Goal: Information Seeking & Learning: Learn about a topic

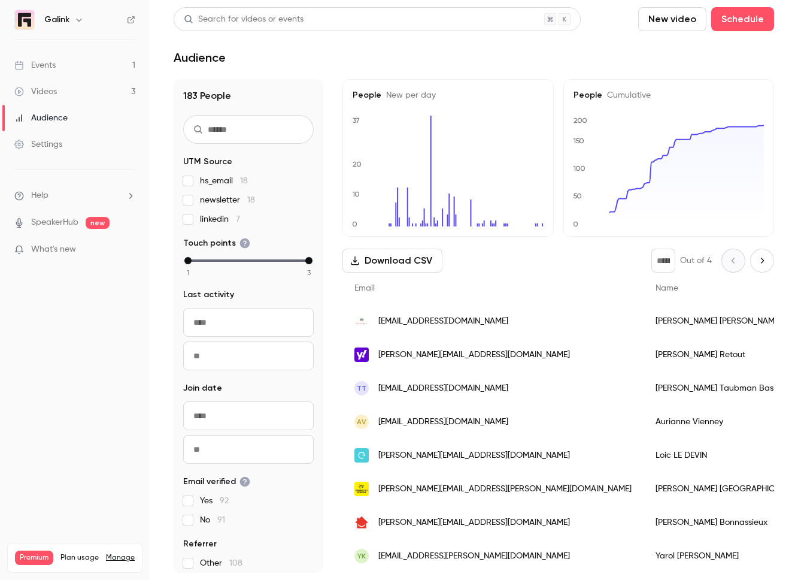
click at [123, 66] on link "Events 1" at bounding box center [75, 65] width 150 height 26
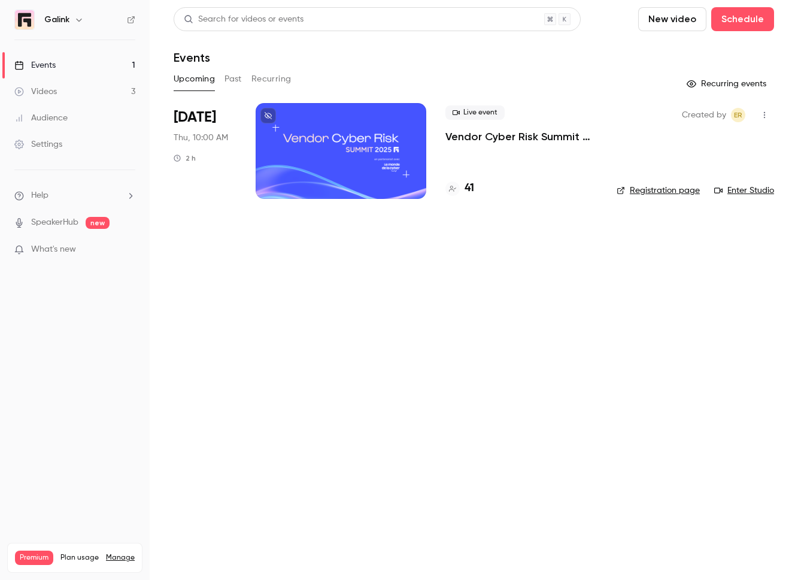
click at [511, 142] on p "Vendor Cyber Risk Summit 2025" at bounding box center [521, 136] width 152 height 14
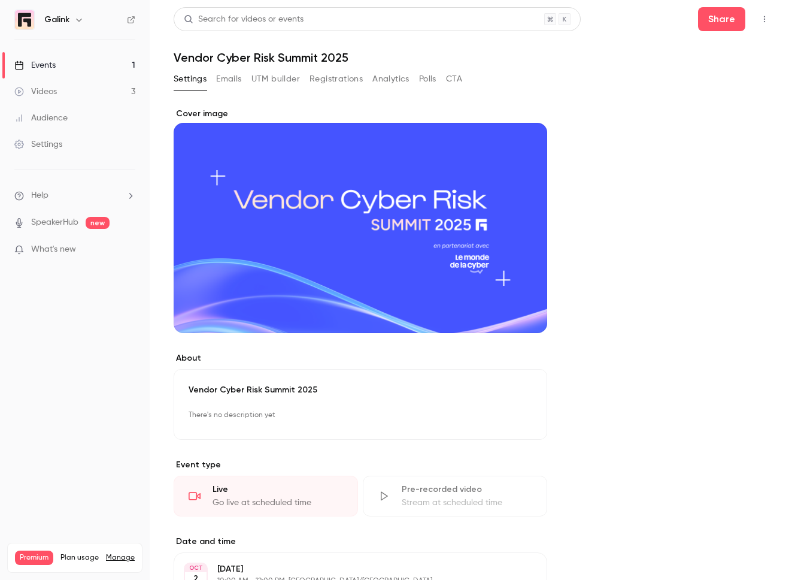
click at [312, 71] on button "Registrations" at bounding box center [336, 78] width 53 height 19
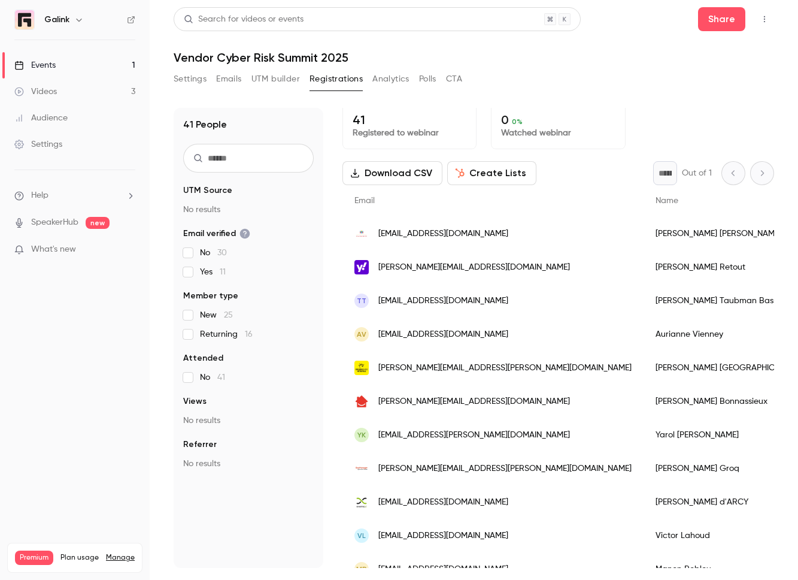
scroll to position [5, 0]
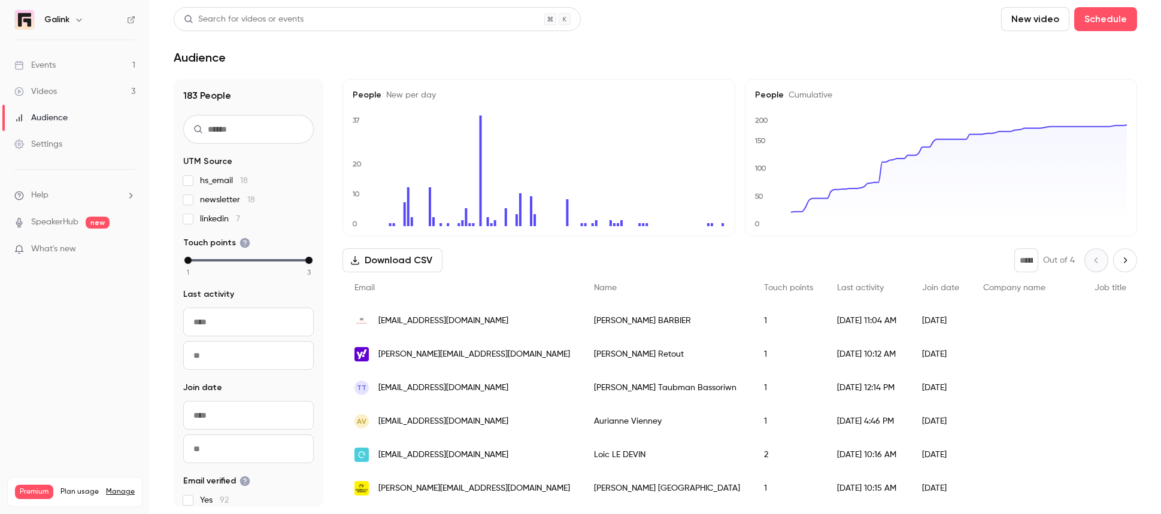
click at [70, 96] on link "Videos 3" at bounding box center [75, 91] width 150 height 26
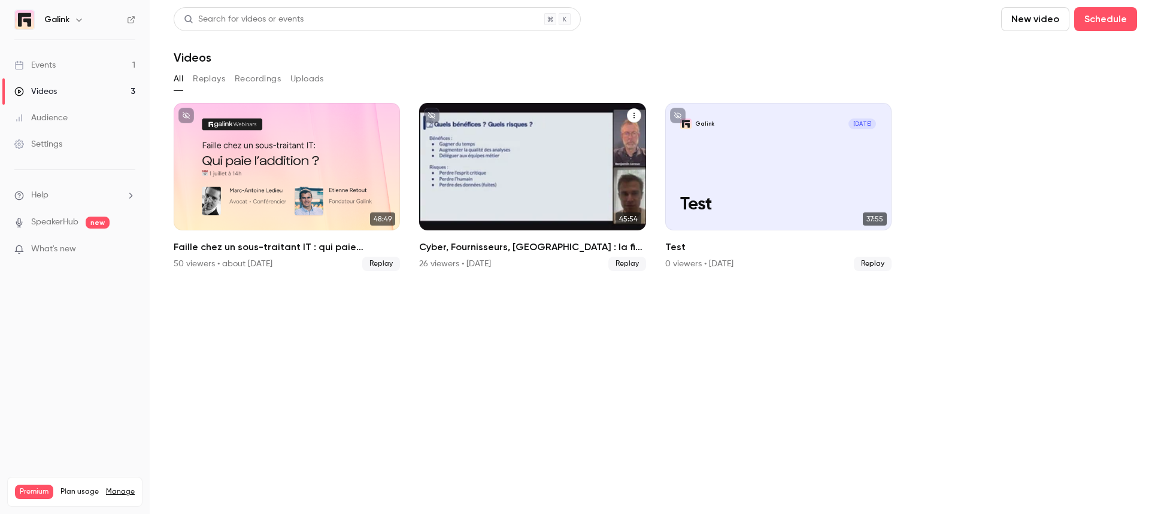
click at [468, 235] on link "45:54 Cyber, Fournisseurs, [GEOGRAPHIC_DATA] : la fin des questionnaires à rall…" at bounding box center [532, 187] width 226 height 168
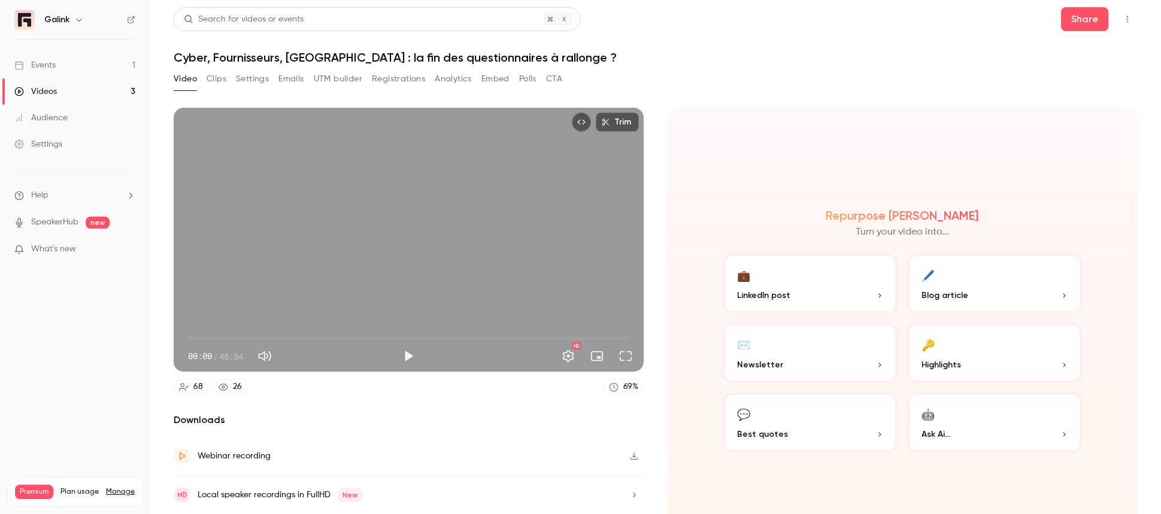
click at [219, 80] on button "Clips" at bounding box center [217, 78] width 20 height 19
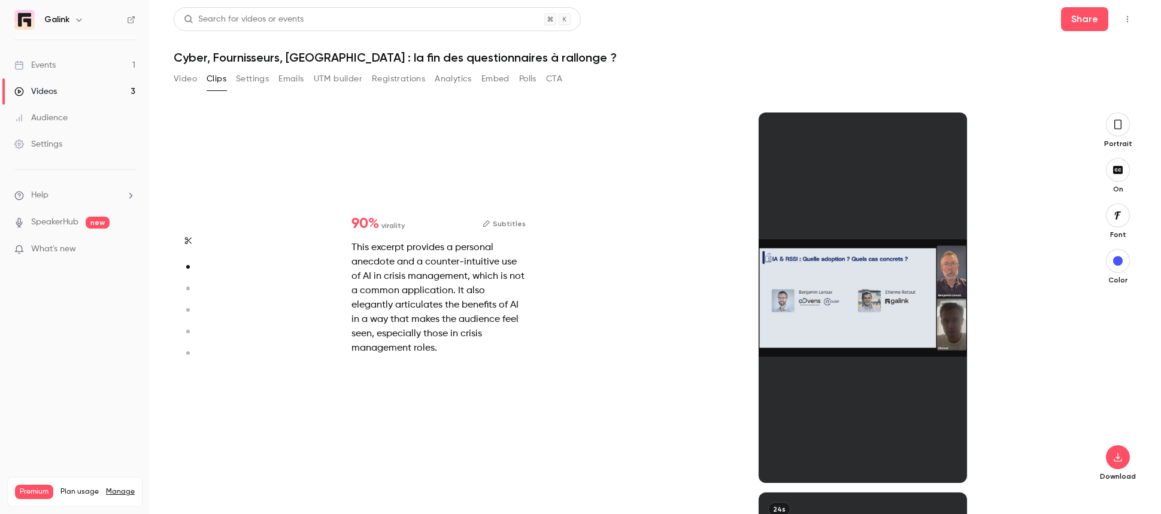
scroll to position [380, 0]
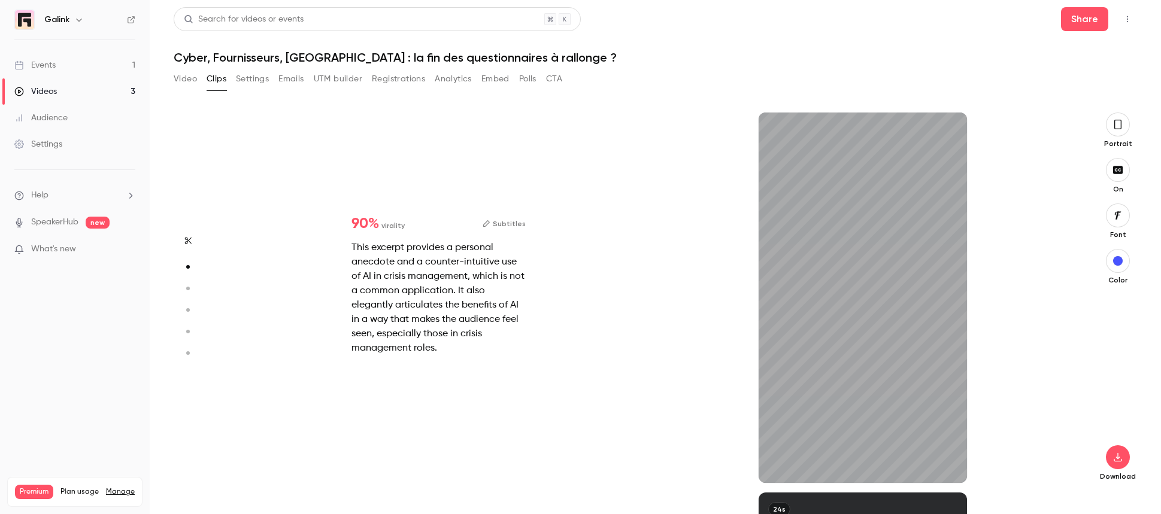
type input "***"
click at [184, 77] on button "Video" at bounding box center [185, 78] width 23 height 19
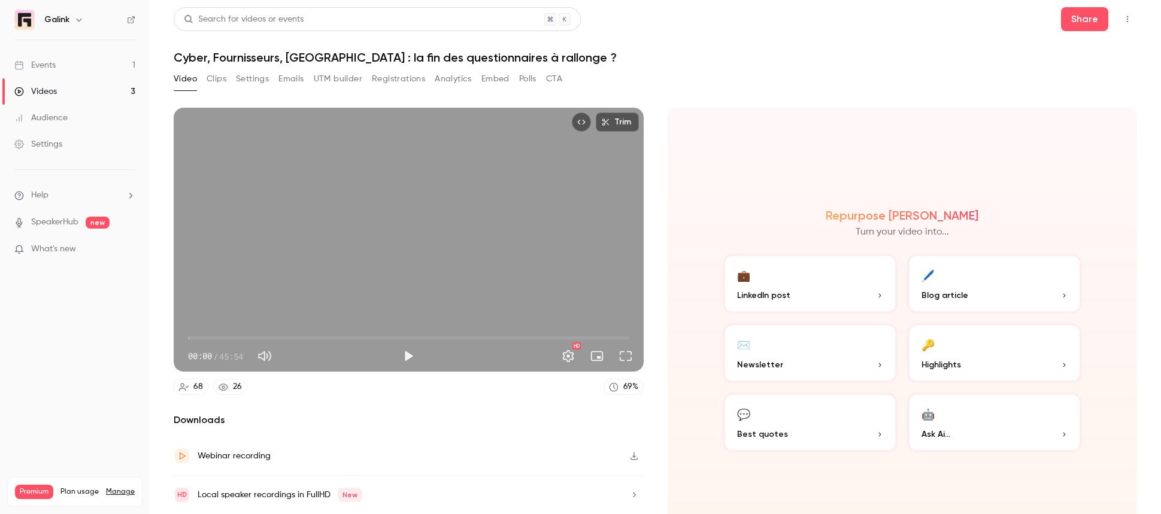
click at [826, 284] on button "💼 LinkedIn post" at bounding box center [810, 284] width 175 height 60
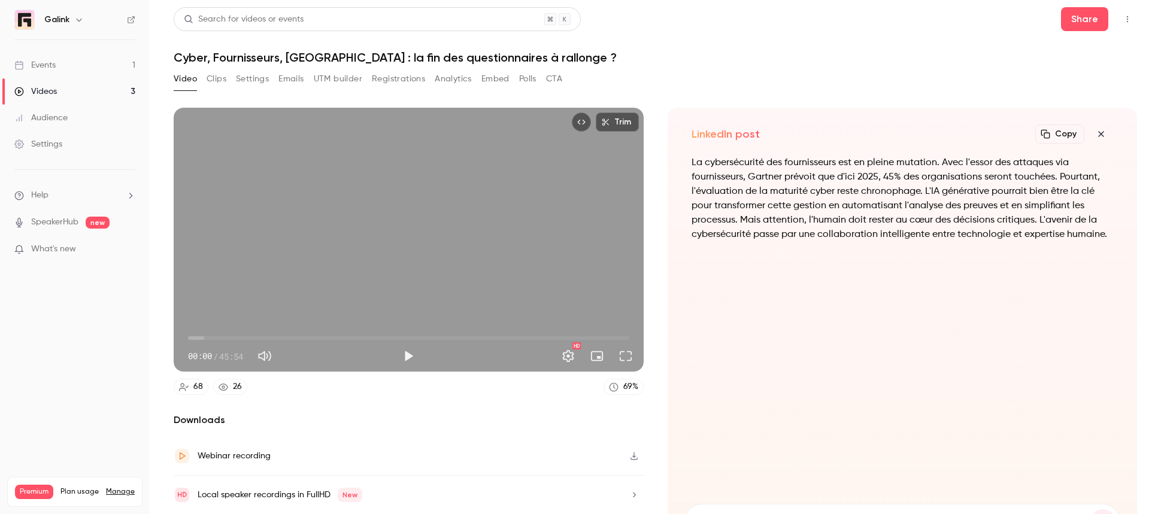
scroll to position [39, 0]
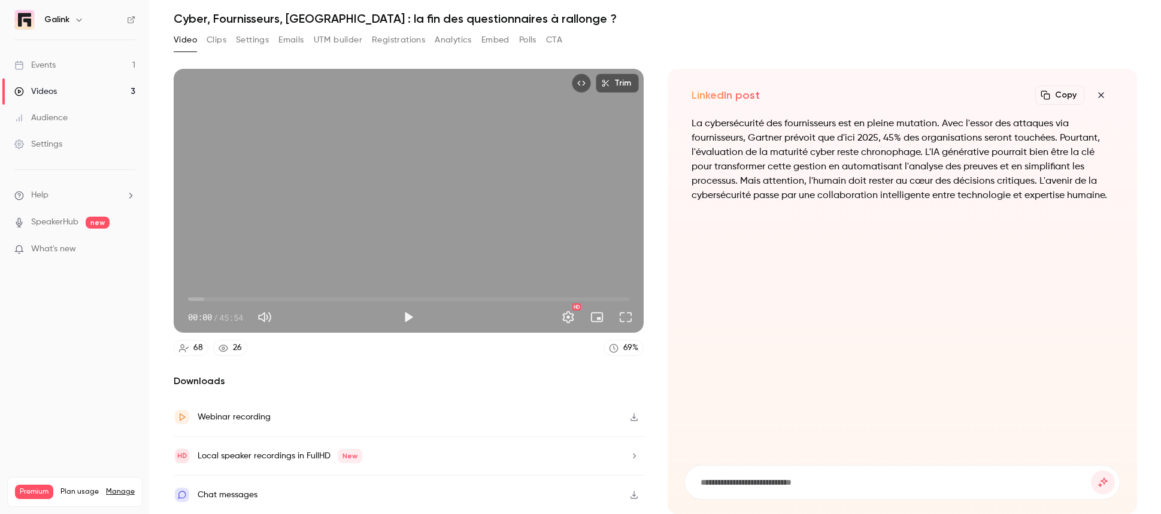
click at [827, 176] on p "La cybersécurité des fournisseurs est en pleine mutation. Avec l'essor des atta…" at bounding box center [903, 160] width 422 height 86
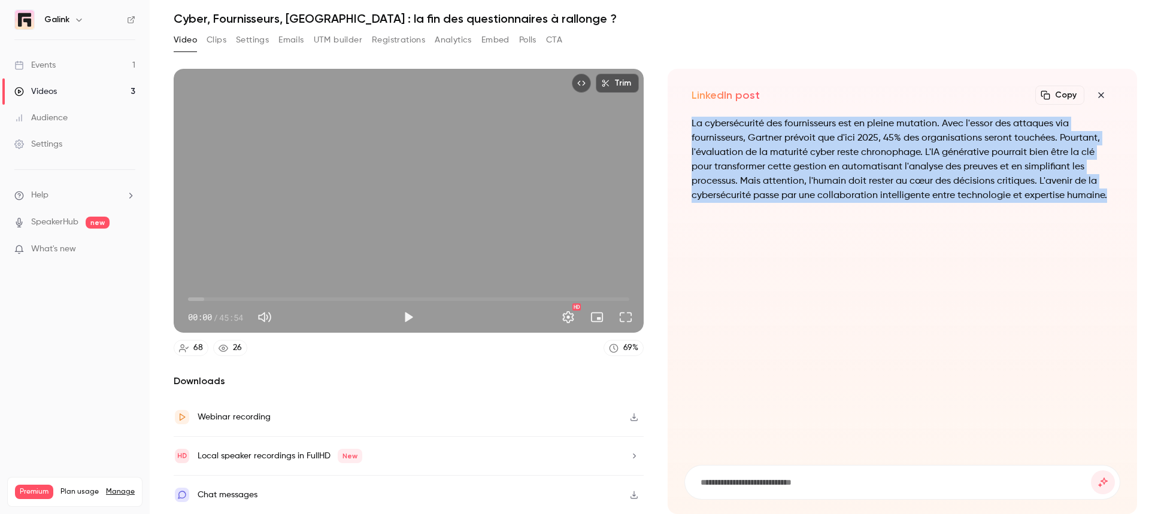
click at [827, 176] on p "La cybersécurité des fournisseurs est en pleine mutation. Avec l'essor des atta…" at bounding box center [903, 160] width 422 height 86
click at [829, 194] on p "La cybersécurité des fournisseurs est en pleine mutation. Avec l'essor des atta…" at bounding box center [903, 160] width 422 height 86
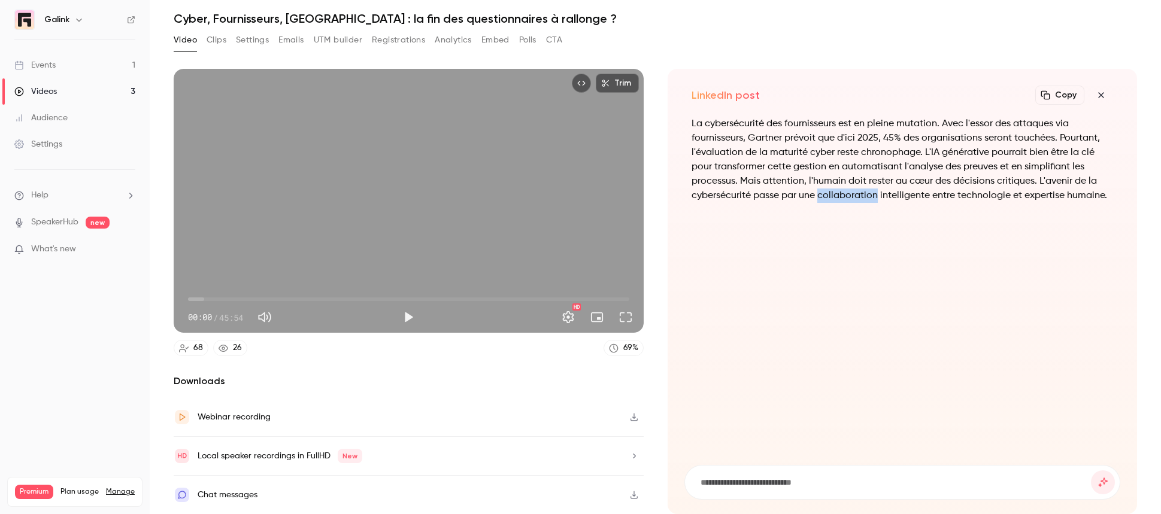
click at [829, 194] on p "La cybersécurité des fournisseurs est en pleine mutation. Avec l'essor des atta…" at bounding box center [903, 160] width 422 height 86
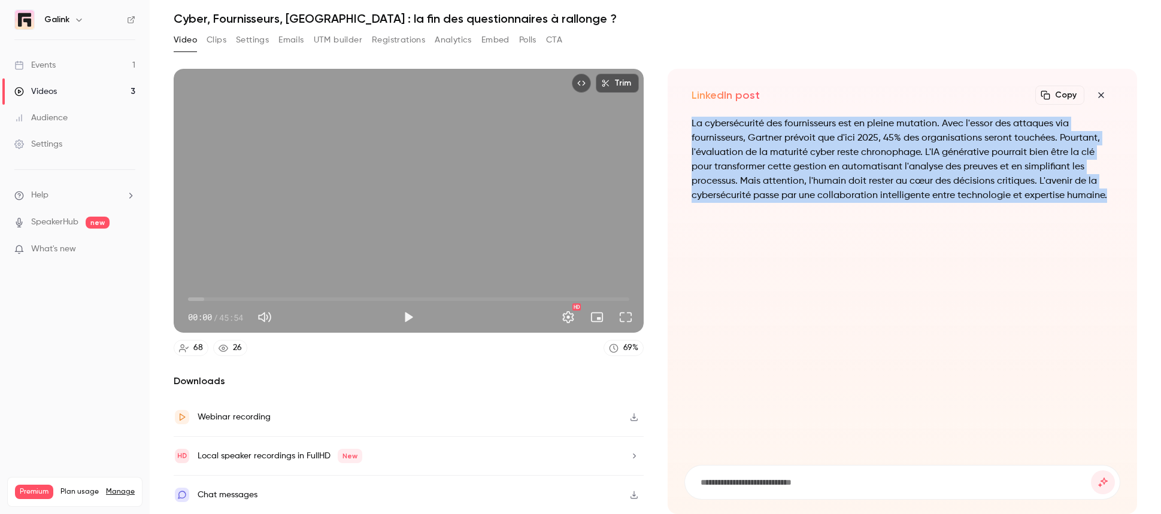
click at [829, 194] on p "La cybersécurité des fournisseurs est en pleine mutation. Avec l'essor des atta…" at bounding box center [903, 160] width 422 height 86
click at [71, 90] on link "Videos 3" at bounding box center [75, 91] width 150 height 26
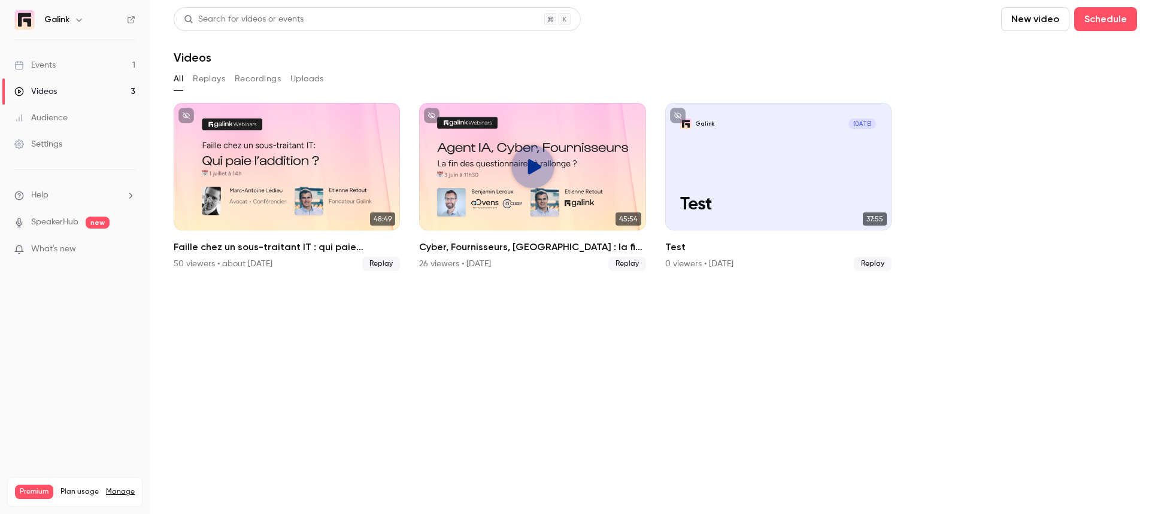
click at [86, 91] on link "Videos 3" at bounding box center [75, 91] width 150 height 26
click at [74, 66] on link "Events 1" at bounding box center [75, 65] width 150 height 26
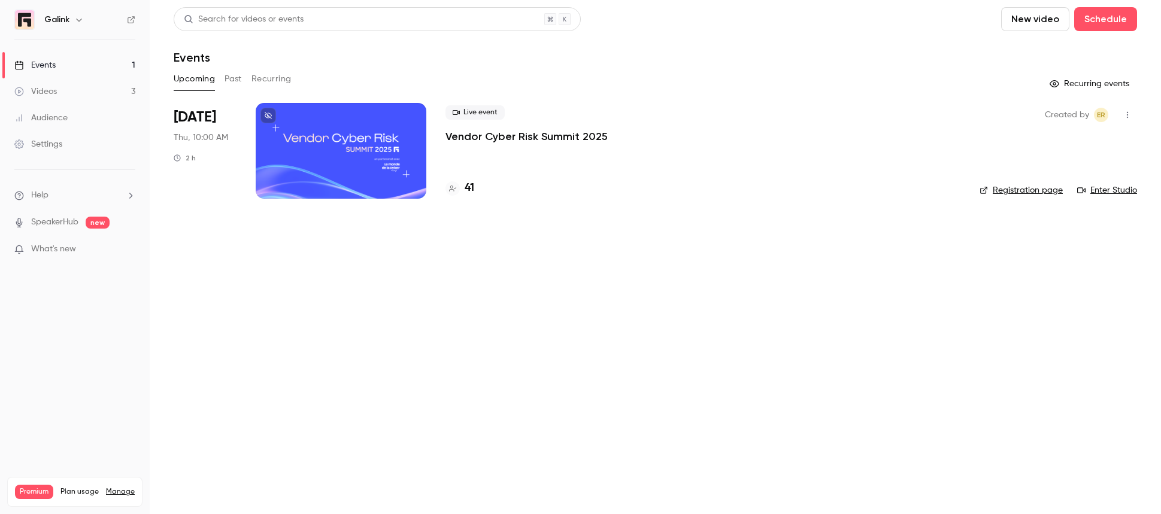
click at [451, 134] on p "Vendor Cyber Risk Summit 2025" at bounding box center [526, 136] width 162 height 14
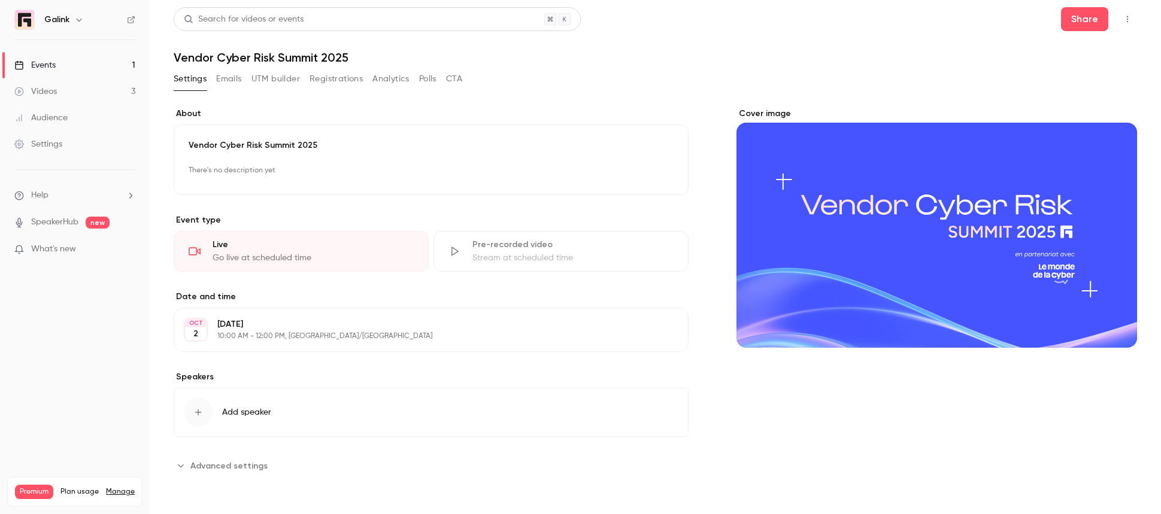
click at [116, 68] on link "Events 1" at bounding box center [75, 65] width 150 height 26
